Goal: Check status: Check status

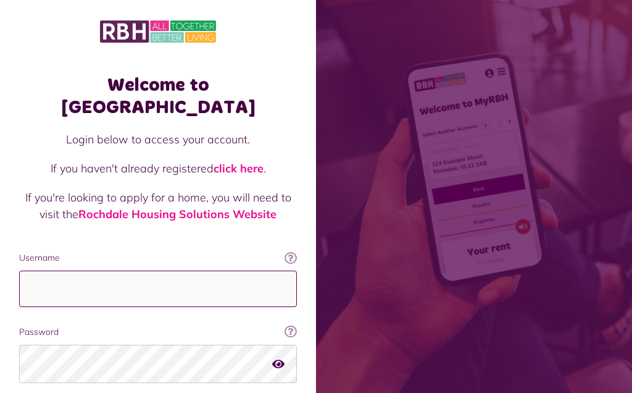
click at [120, 270] on input "Username" at bounding box center [158, 288] width 278 height 36
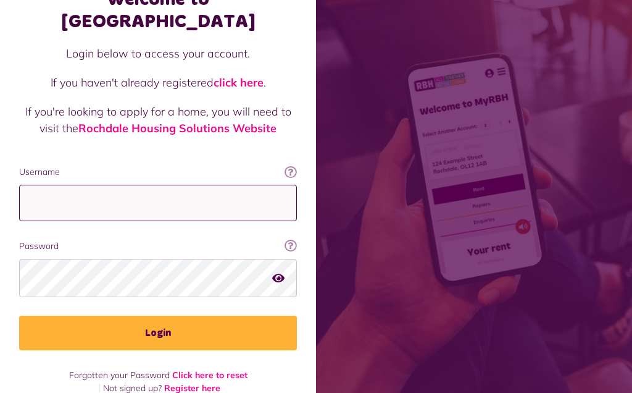
scroll to position [86, 0]
type input "**********"
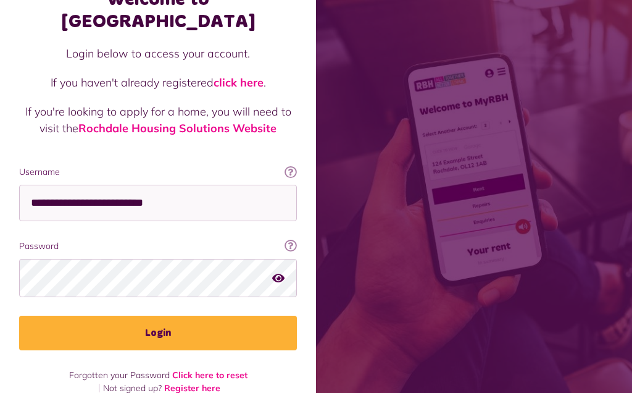
click at [197, 315] on button "Login" at bounding box center [158, 332] width 278 height 35
click at [196, 315] on button "Login" at bounding box center [158, 332] width 278 height 35
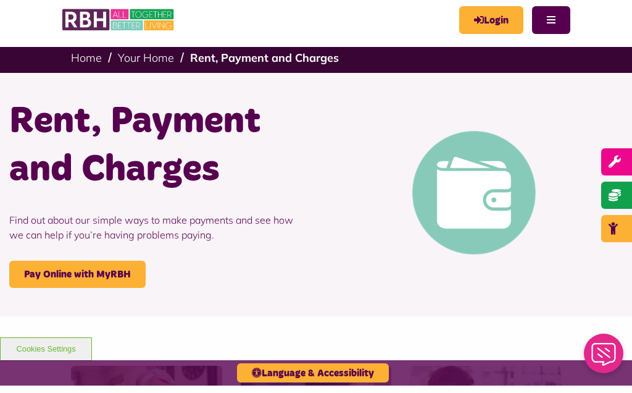
scroll to position [11, 0]
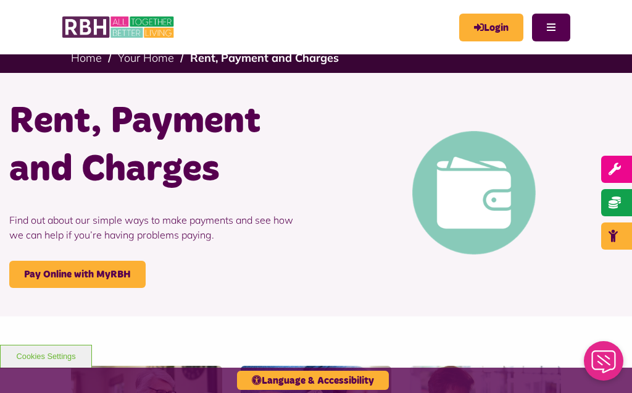
click at [500, 28] on link "Login" at bounding box center [491, 28] width 64 height 28
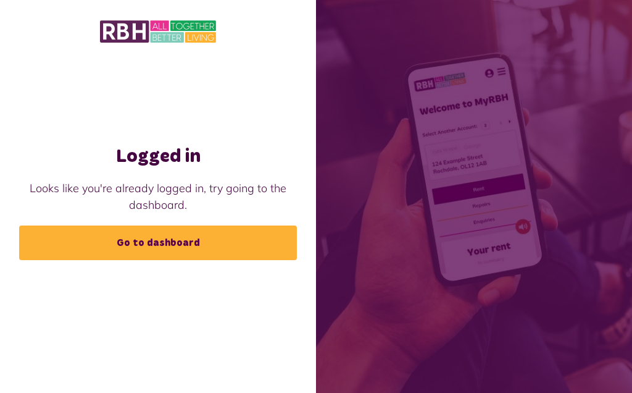
click at [232, 246] on link "Go to dashboard" at bounding box center [158, 242] width 278 height 35
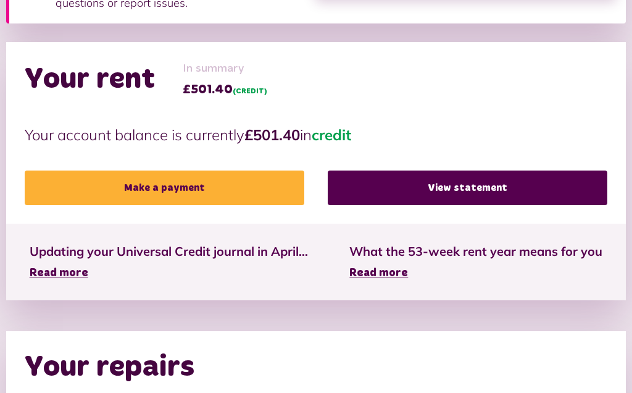
scroll to position [272, 0]
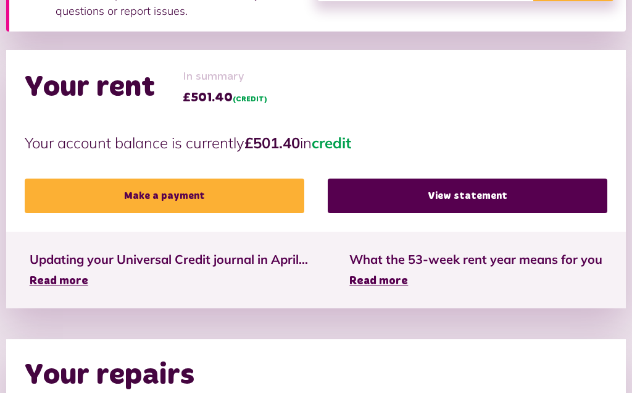
click at [471, 194] on link "View statement" at bounding box center [468, 196] width 280 height 35
